Goal: Obtain resource: Download file/media

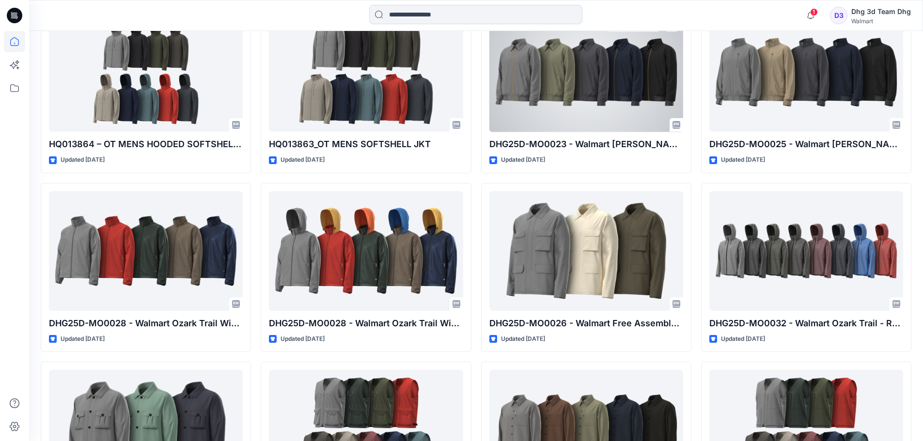
scroll to position [872, 0]
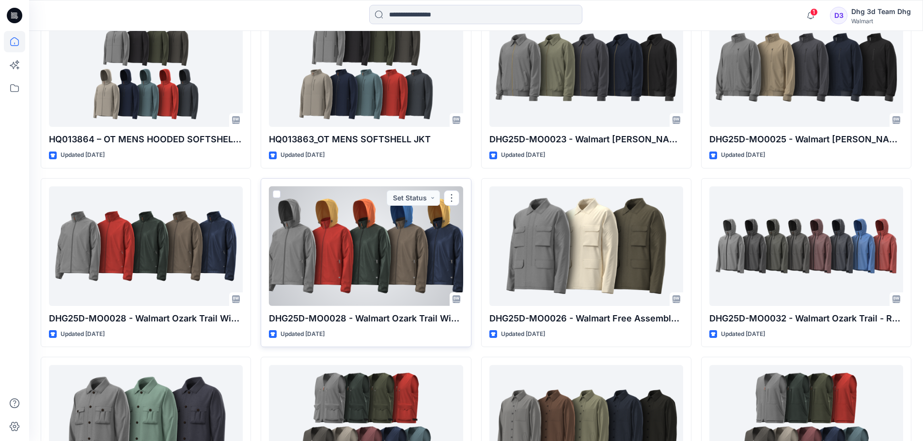
click at [337, 243] on div at bounding box center [366, 247] width 194 height 120
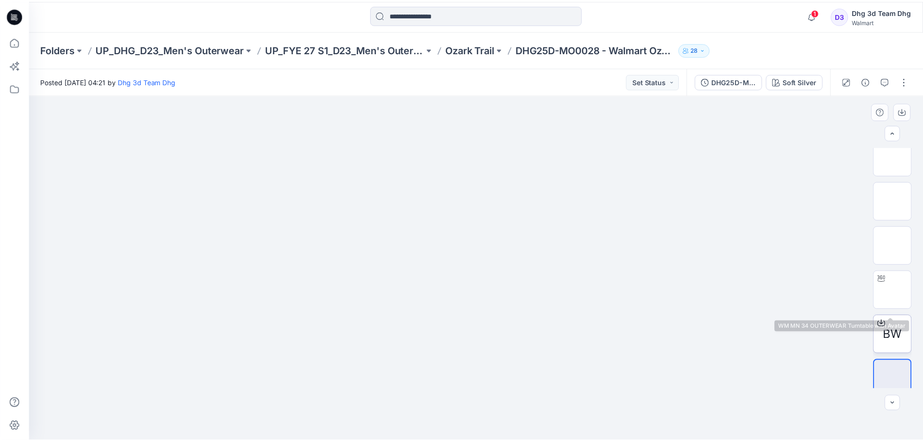
scroll to position [19, 0]
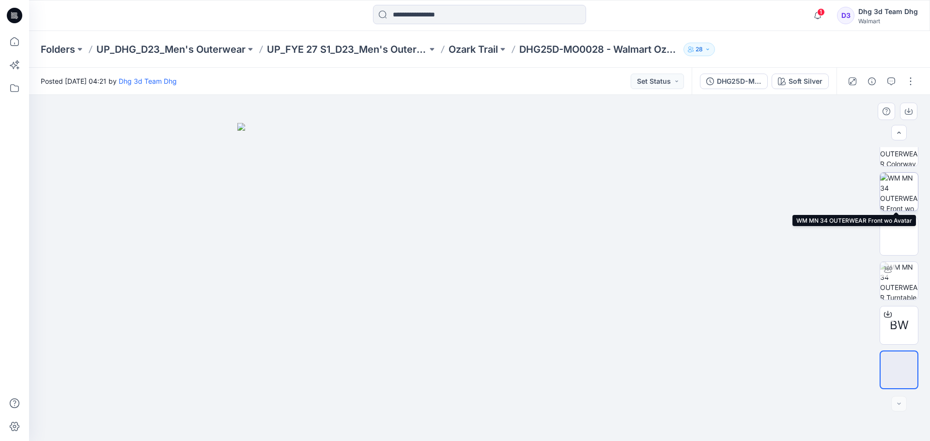
click at [893, 187] on img at bounding box center [899, 192] width 38 height 38
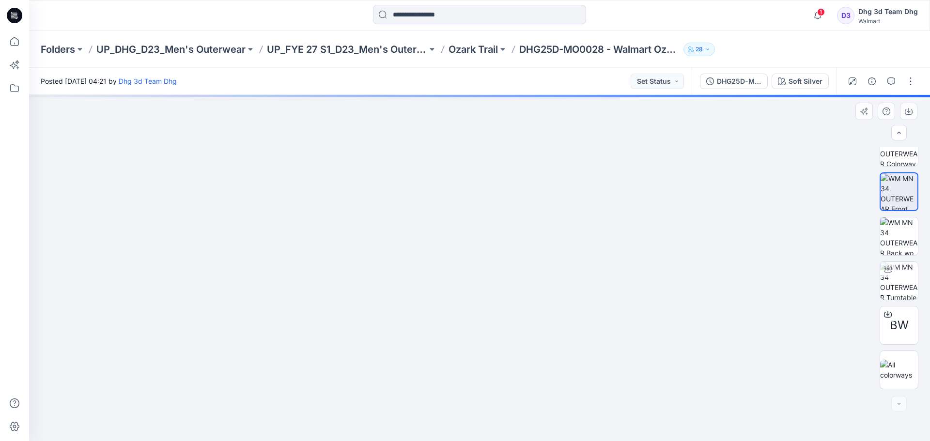
drag, startPoint x: 485, startPoint y: 170, endPoint x: 484, endPoint y: 108, distance: 62.0
click at [504, 297] on img at bounding box center [479, 268] width 391 height 346
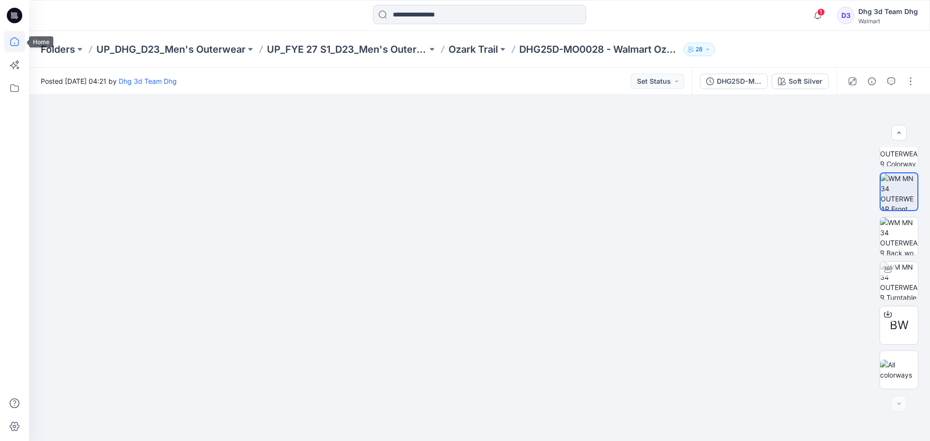
click at [20, 45] on icon at bounding box center [14, 41] width 21 height 21
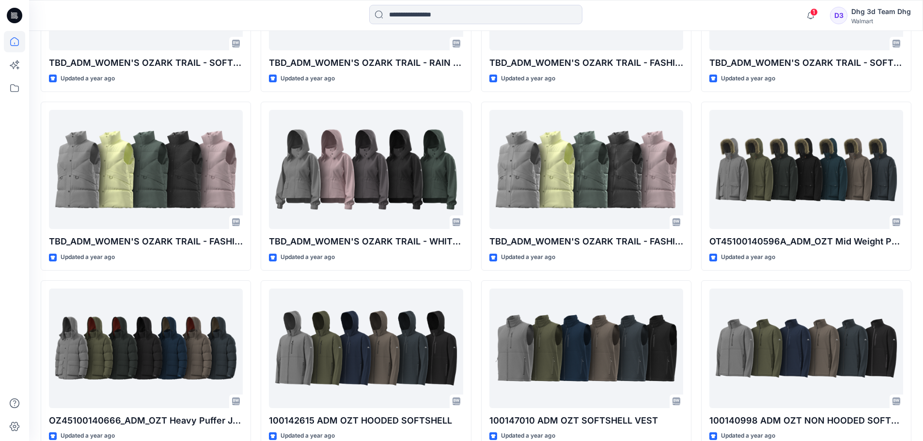
scroll to position [2613, 0]
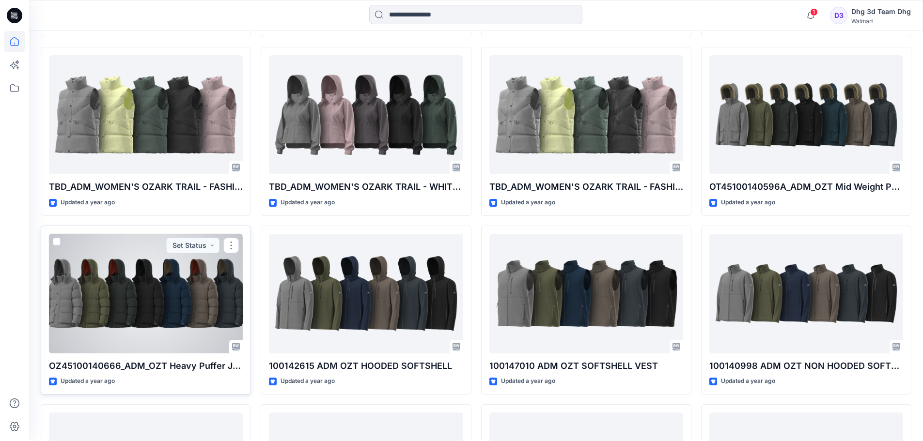
click at [120, 275] on div at bounding box center [146, 294] width 194 height 120
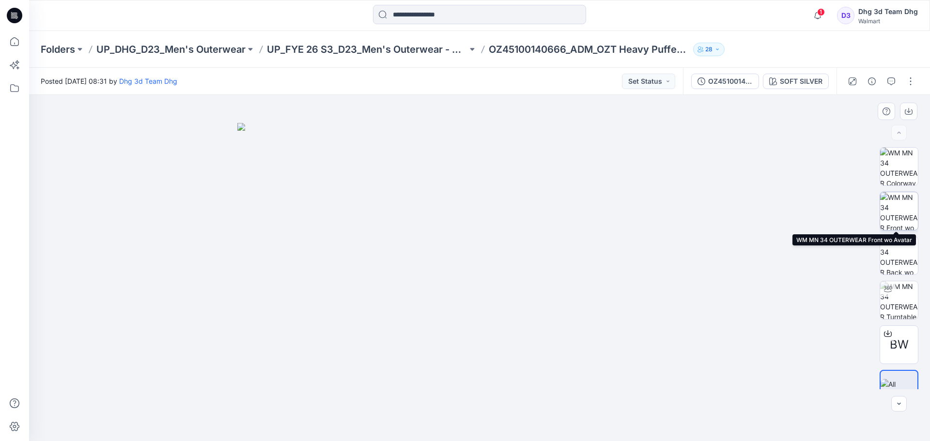
click at [896, 206] on img at bounding box center [899, 211] width 38 height 38
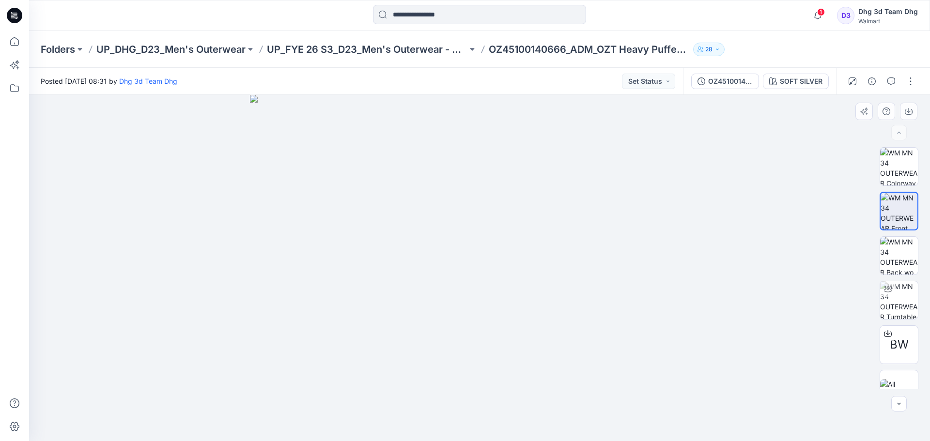
drag, startPoint x: 492, startPoint y: 146, endPoint x: 506, endPoint y: 277, distance: 132.1
click at [506, 277] on img at bounding box center [479, 268] width 459 height 346
click at [908, 158] on img at bounding box center [899, 167] width 38 height 38
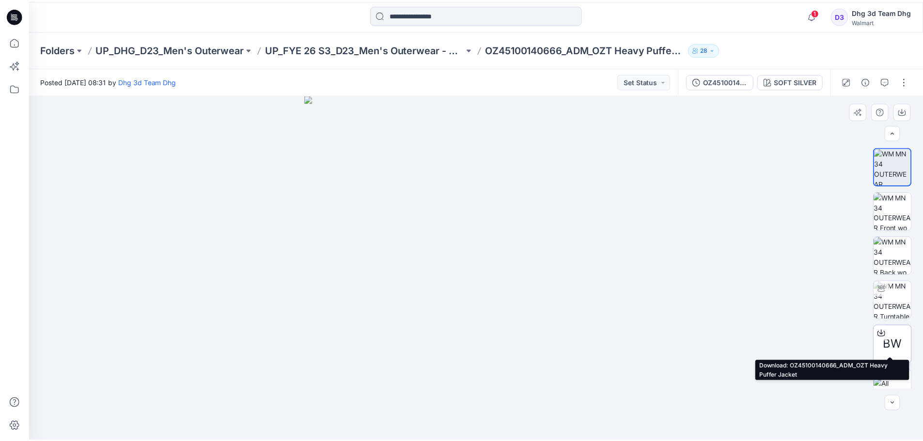
scroll to position [19, 0]
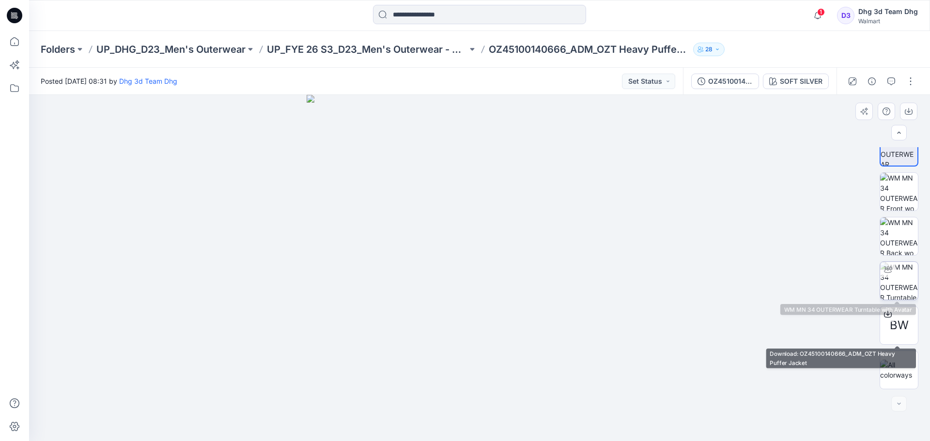
click at [904, 285] on img at bounding box center [899, 281] width 38 height 38
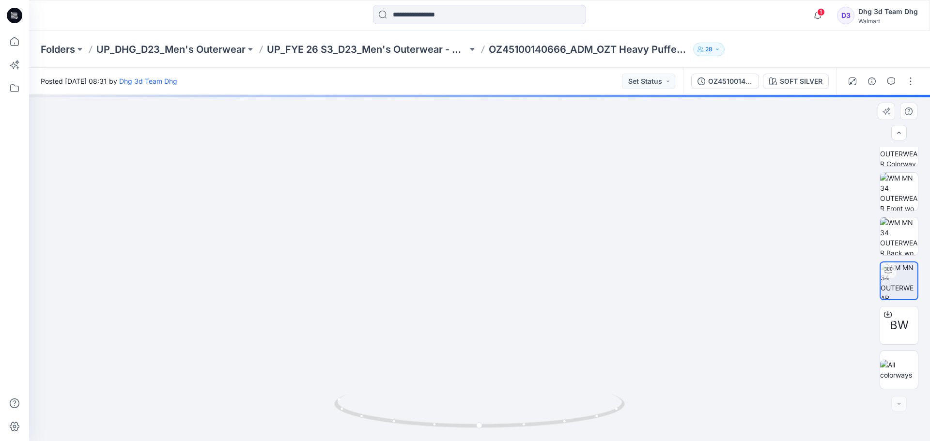
drag, startPoint x: 498, startPoint y: 166, endPoint x: 519, endPoint y: 318, distance: 153.6
click at [519, 318] on img at bounding box center [479, 257] width 691 height 367
drag, startPoint x: 530, startPoint y: 382, endPoint x: 480, endPoint y: 367, distance: 51.8
click at [476, 370] on img at bounding box center [479, 258] width 815 height 368
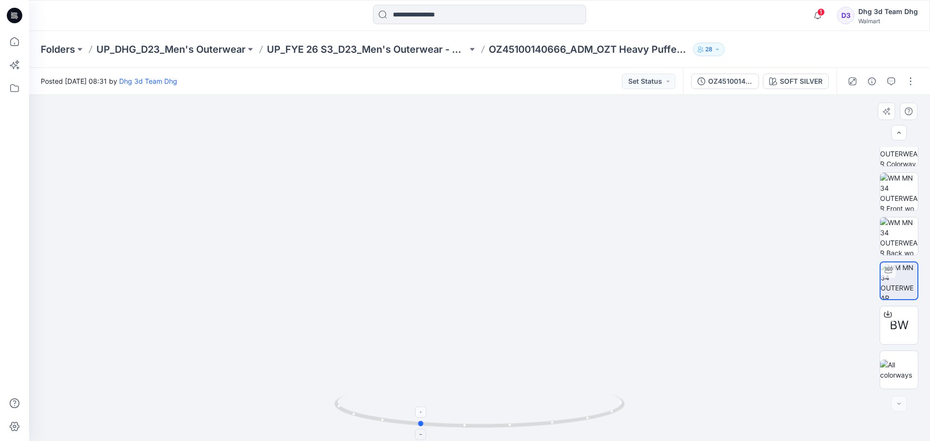
drag, startPoint x: 520, startPoint y: 422, endPoint x: 475, endPoint y: 354, distance: 81.0
click at [460, 422] on icon at bounding box center [480, 412] width 293 height 36
click at [15, 48] on icon at bounding box center [14, 41] width 21 height 21
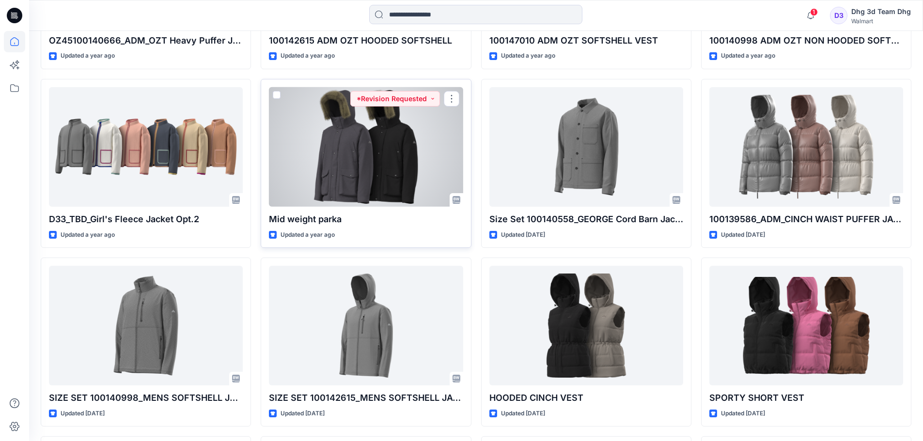
scroll to position [3052, 0]
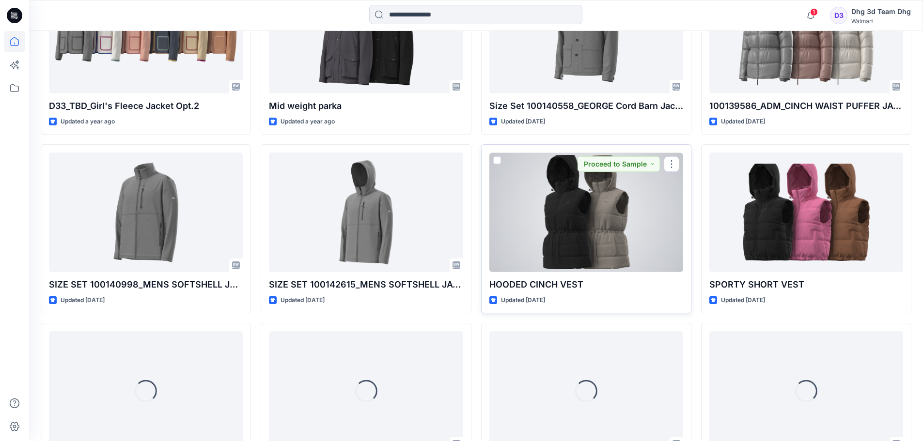
click at [594, 221] on div at bounding box center [586, 213] width 194 height 120
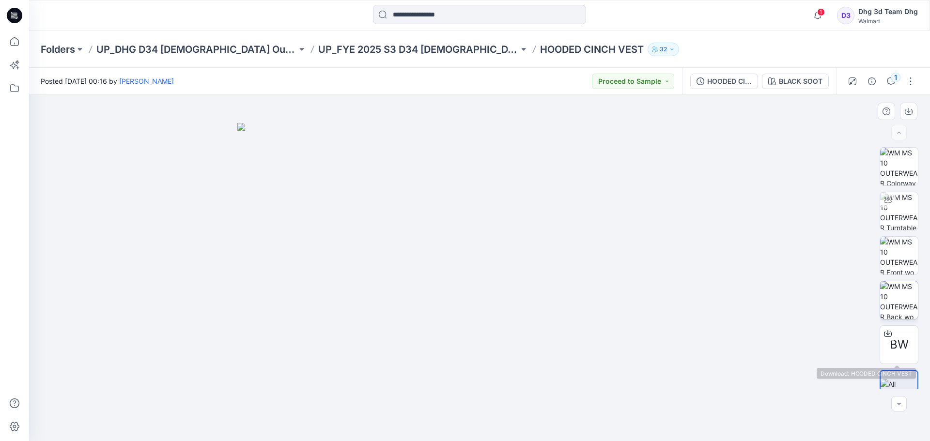
click at [894, 298] on img at bounding box center [899, 300] width 38 height 38
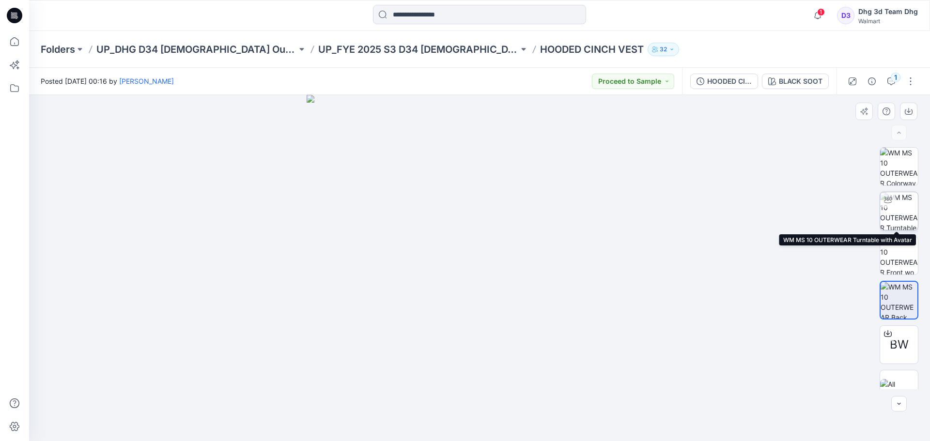
click at [904, 218] on img at bounding box center [899, 211] width 38 height 38
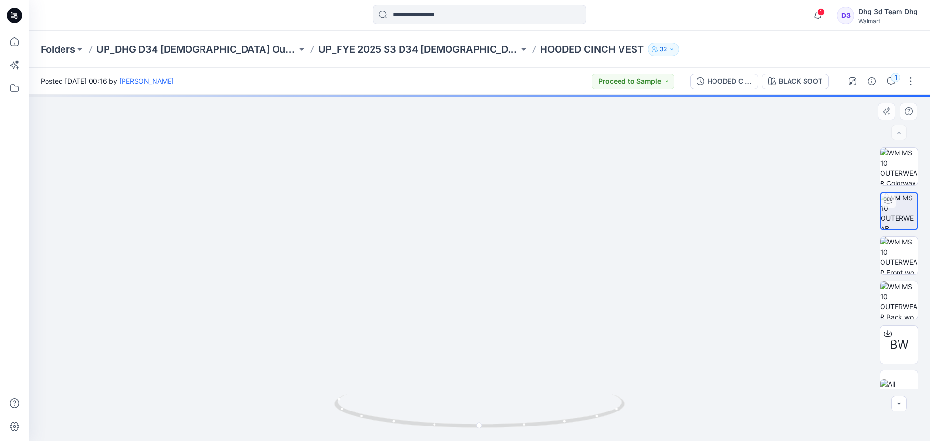
drag, startPoint x: 488, startPoint y: 135, endPoint x: 494, endPoint y: 316, distance: 180.8
click at [494, 316] on img at bounding box center [479, 241] width 815 height 400
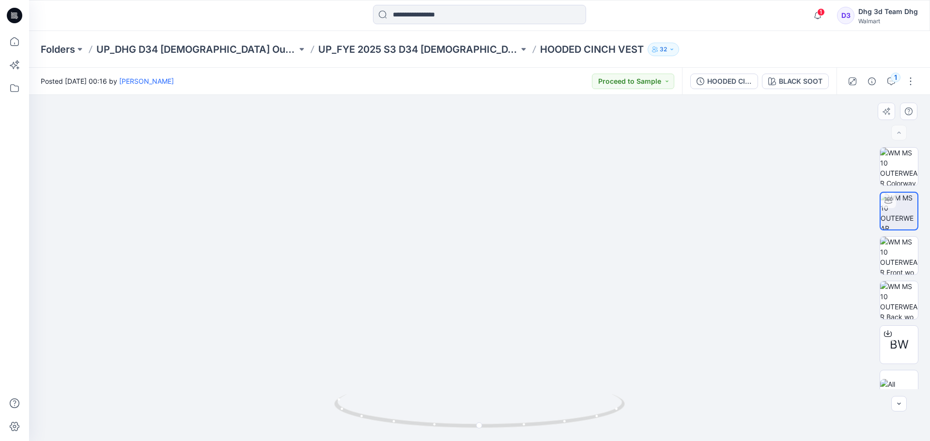
drag, startPoint x: 389, startPoint y: 294, endPoint x: 472, endPoint y: 305, distance: 84.1
click at [469, 309] on img at bounding box center [479, 251] width 815 height 381
drag, startPoint x: 530, startPoint y: 324, endPoint x: 564, endPoint y: 320, distance: 35.2
click at [564, 320] on img at bounding box center [479, 246] width 815 height 390
drag, startPoint x: 572, startPoint y: 423, endPoint x: 639, endPoint y: 413, distance: 67.2
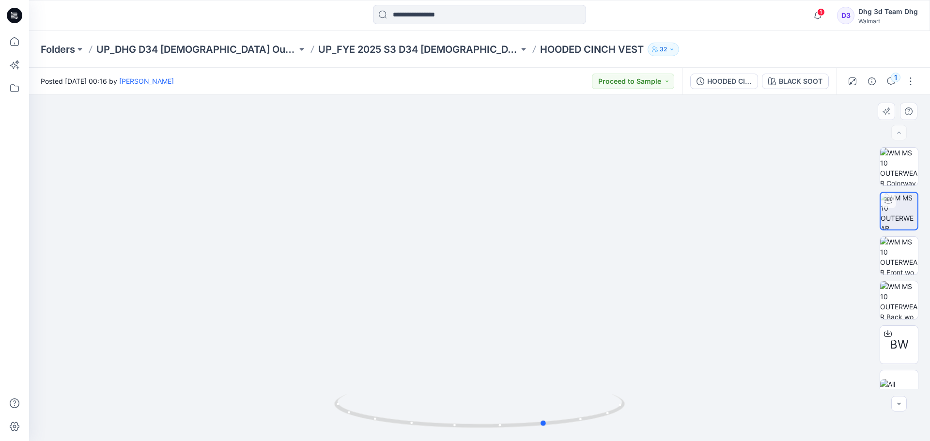
click at [639, 413] on div at bounding box center [479, 268] width 901 height 346
click at [8, 36] on icon at bounding box center [14, 41] width 21 height 21
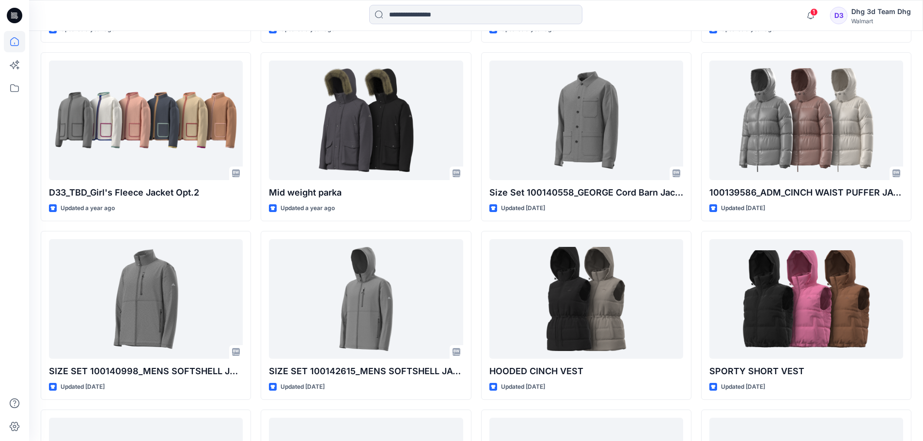
scroll to position [3052, 0]
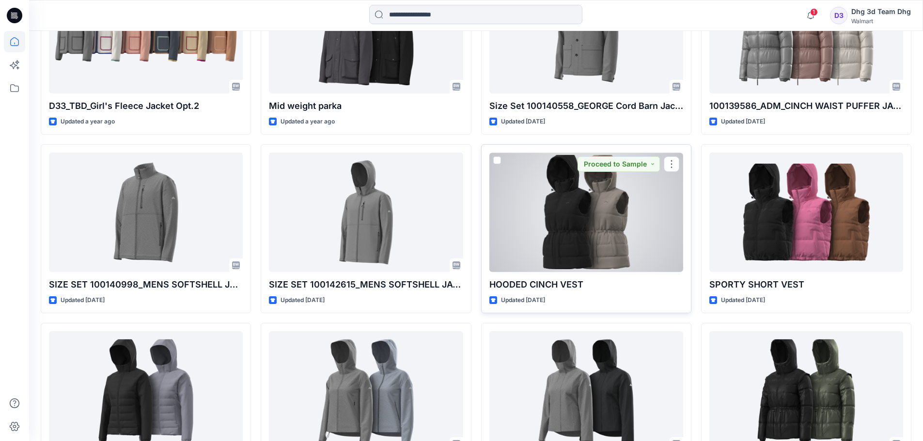
click at [550, 234] on div at bounding box center [586, 213] width 194 height 120
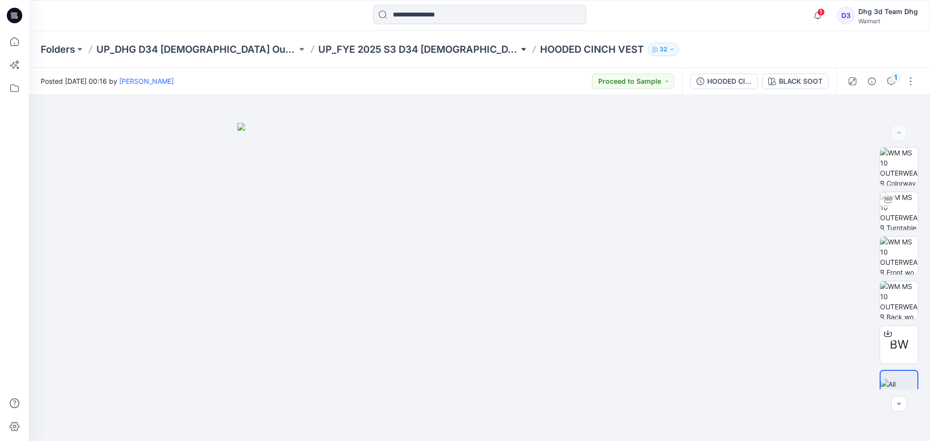
click at [519, 49] on button at bounding box center [524, 50] width 10 height 14
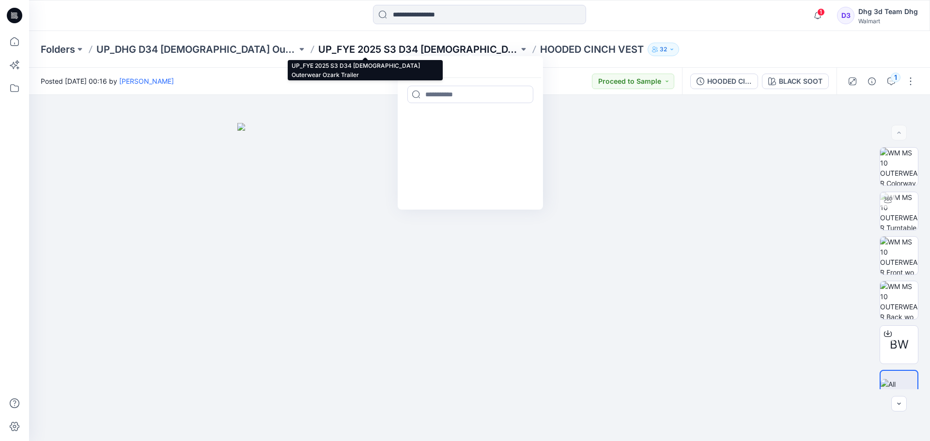
click at [347, 48] on p "UP_FYE 2025 S3 D34 [DEMOGRAPHIC_DATA] Outerwear Ozark Trailer" at bounding box center [418, 50] width 201 height 14
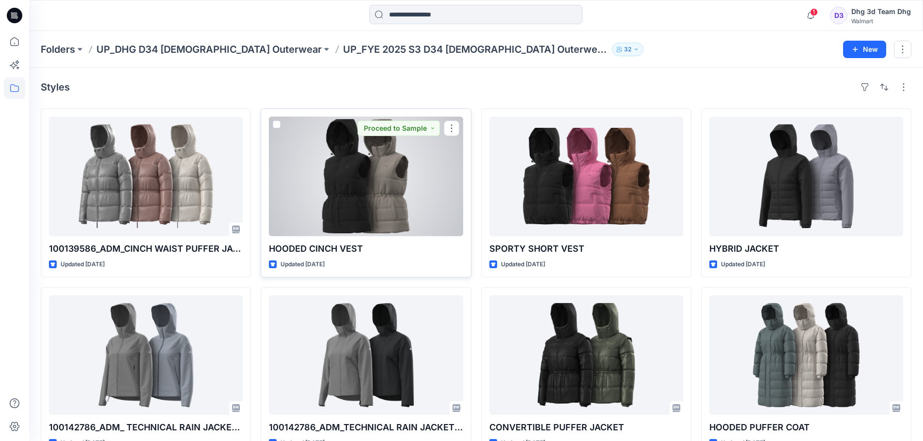
click at [369, 145] on div at bounding box center [366, 177] width 194 height 120
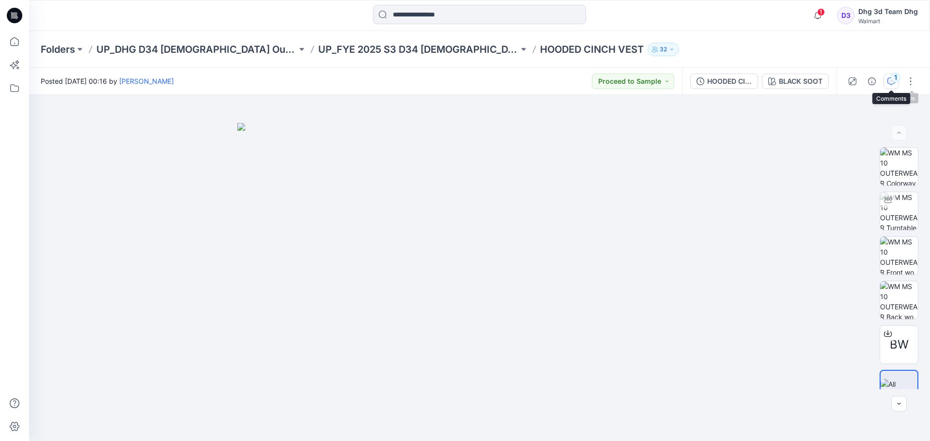
click at [893, 80] on div "1" at bounding box center [896, 78] width 10 height 10
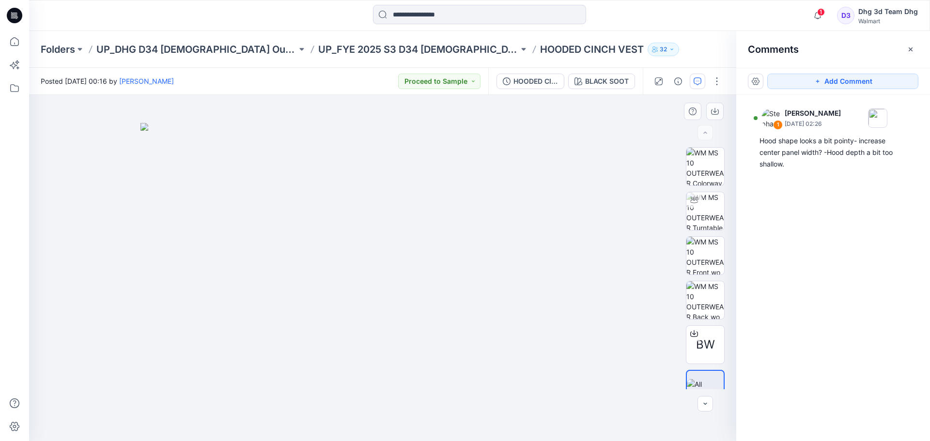
click at [636, 155] on div at bounding box center [382, 268] width 707 height 346
click at [716, 75] on button "button" at bounding box center [717, 82] width 16 height 16
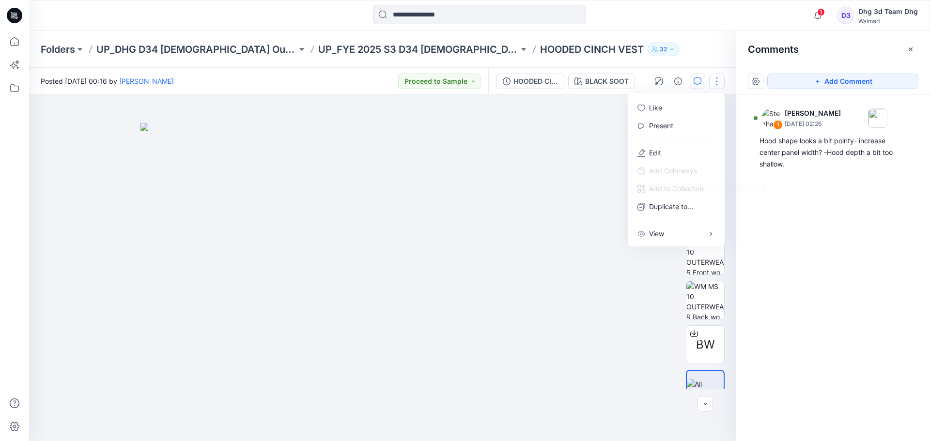
drag, startPoint x: 559, startPoint y: 223, endPoint x: 566, endPoint y: 233, distance: 12.5
click at [559, 223] on img at bounding box center [383, 282] width 485 height 319
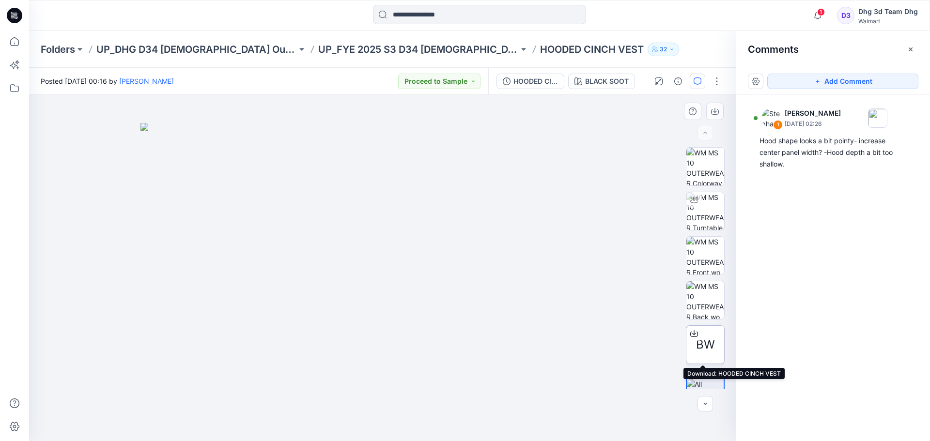
click at [687, 332] on div at bounding box center [695, 334] width 16 height 16
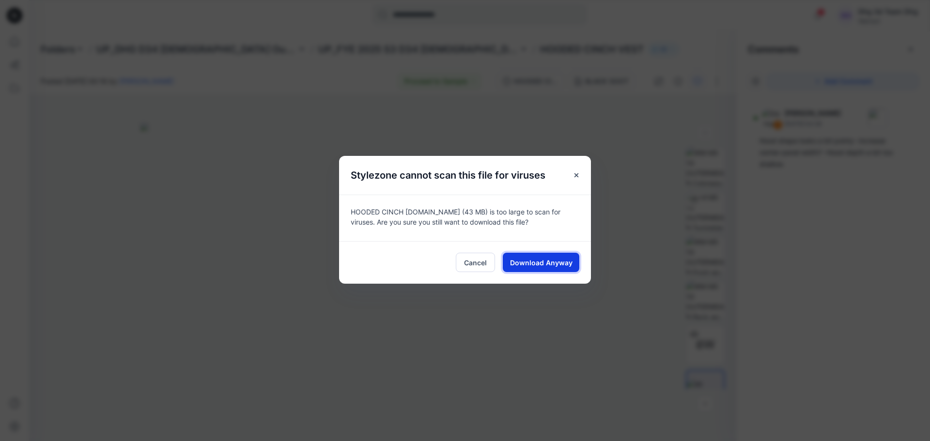
click at [546, 267] on span "Download Anyway" at bounding box center [541, 263] width 63 height 10
